Goal: Complete application form

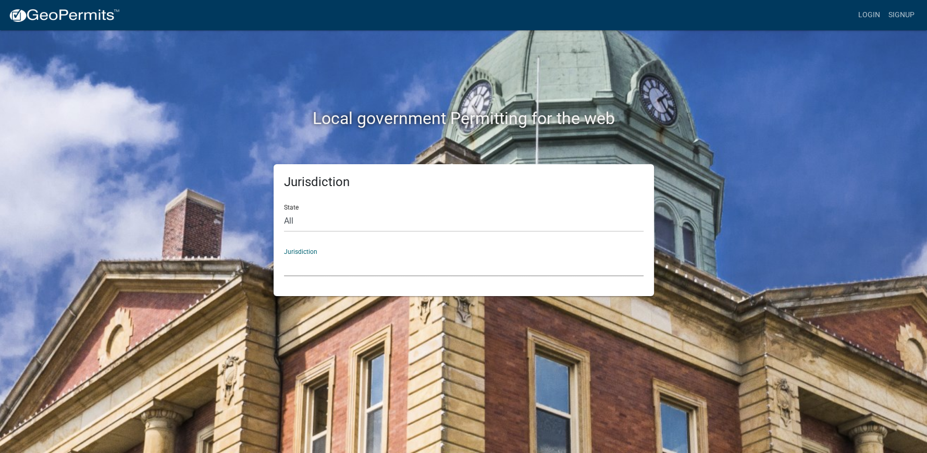
click at [326, 262] on select "[GEOGRAPHIC_DATA], [US_STATE] [GEOGRAPHIC_DATA], [US_STATE][PERSON_NAME][GEOGRA…" at bounding box center [464, 265] width 360 height 21
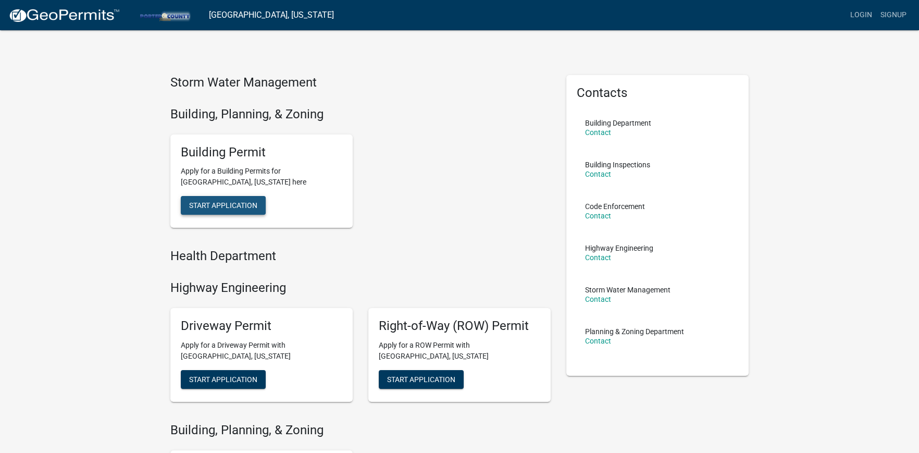
click at [222, 202] on span "Start Application" at bounding box center [223, 205] width 68 height 8
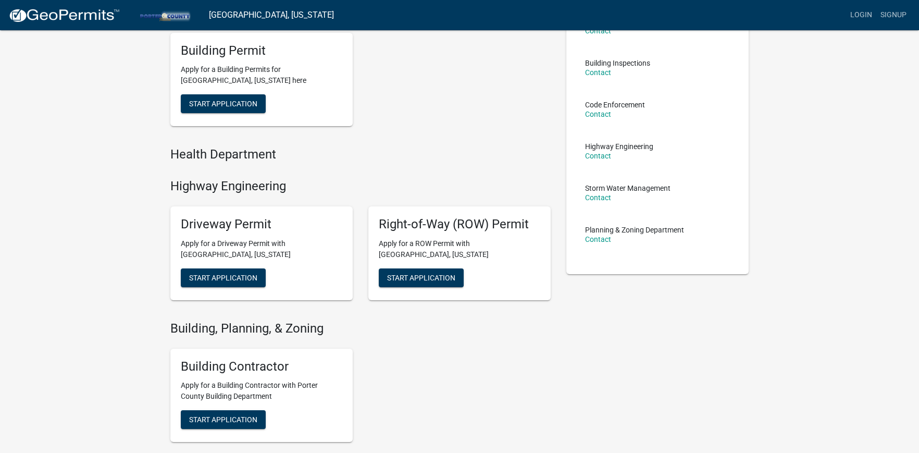
scroll to position [104, 0]
